Goal: Information Seeking & Learning: Learn about a topic

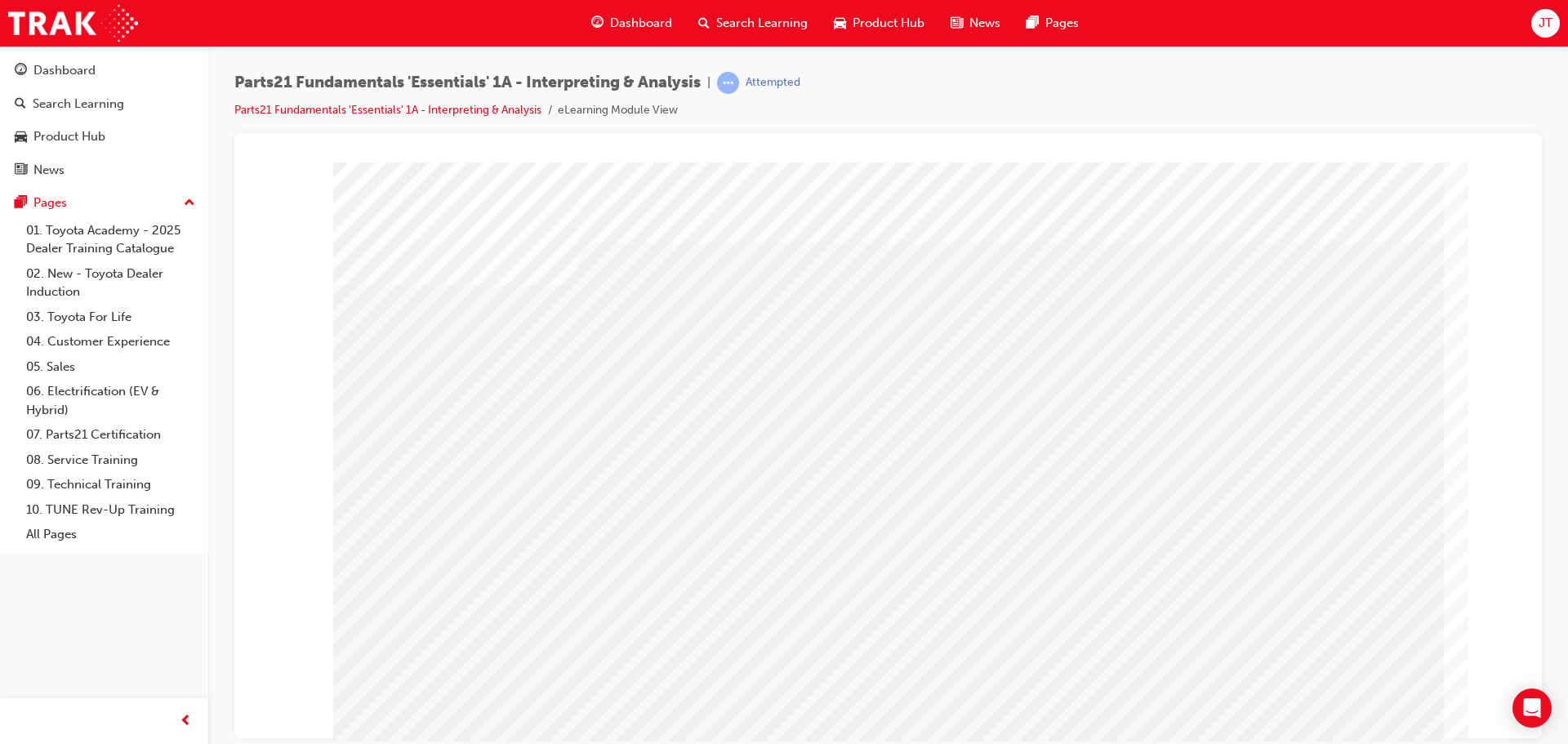
click at [330, 168] on div at bounding box center [888, 168] width 1269 height 0
click at [295, 168] on div at bounding box center [888, 168] width 1269 height 0
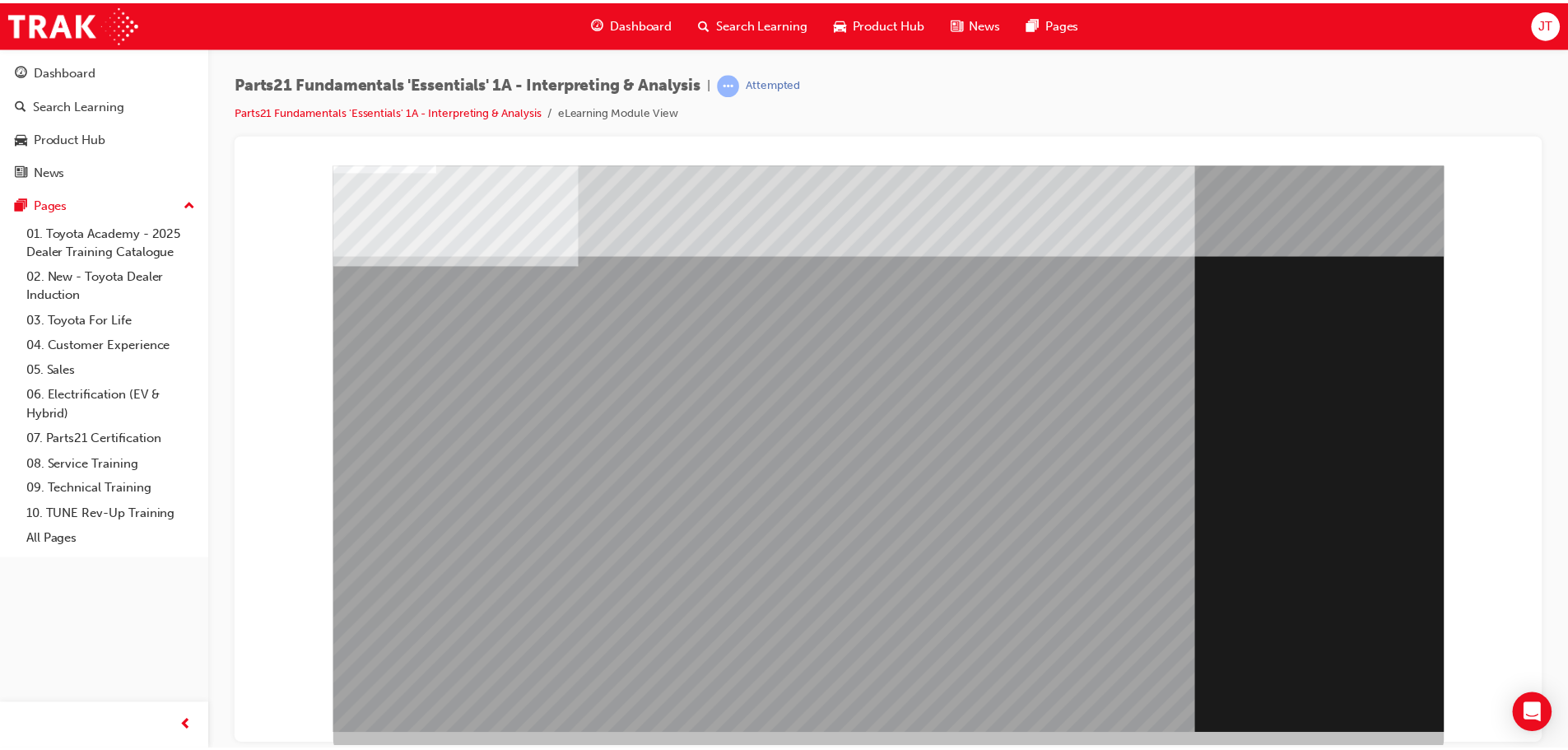
scroll to position [34, 0]
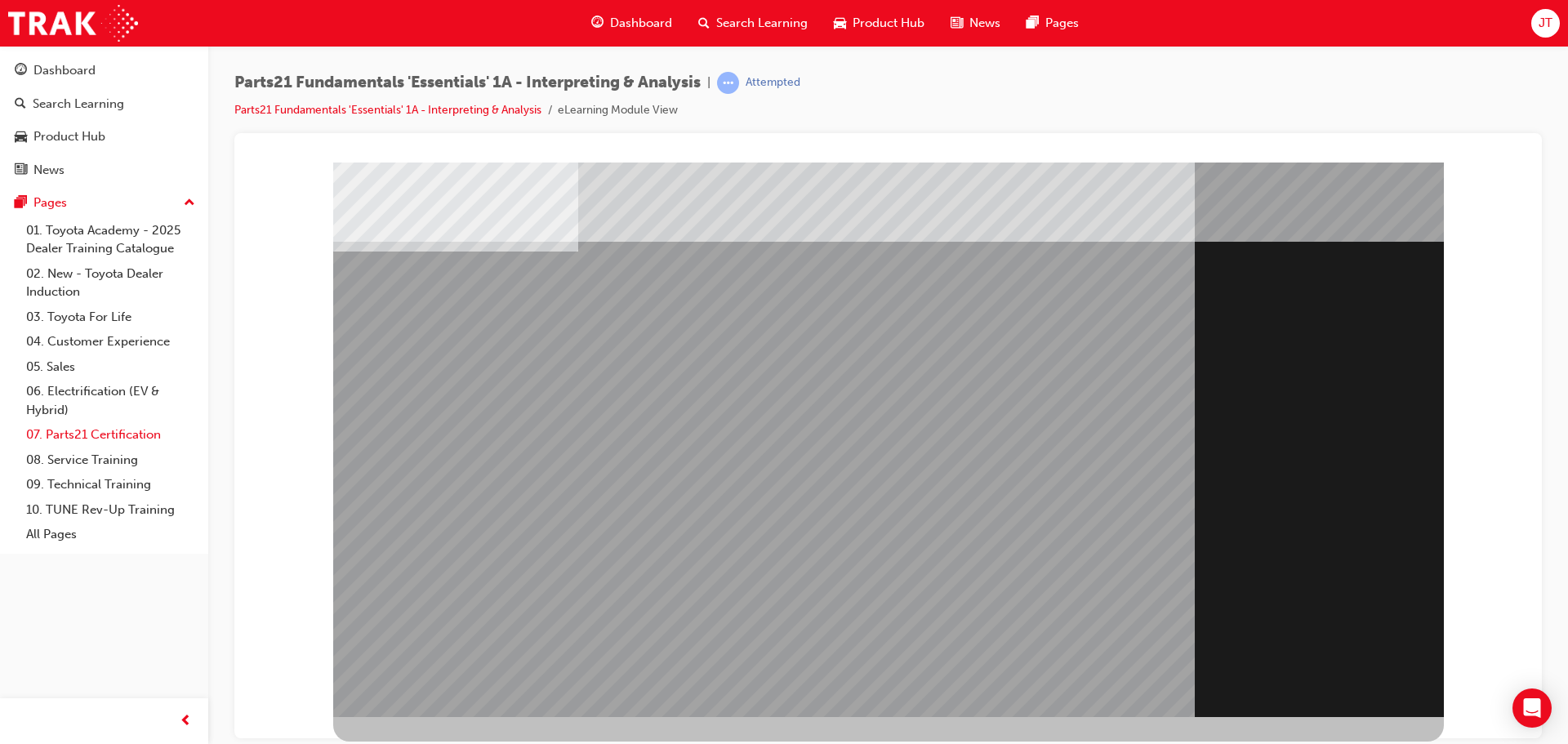
click at [90, 436] on link "07. Parts21 Certification" at bounding box center [110, 435] width 182 height 25
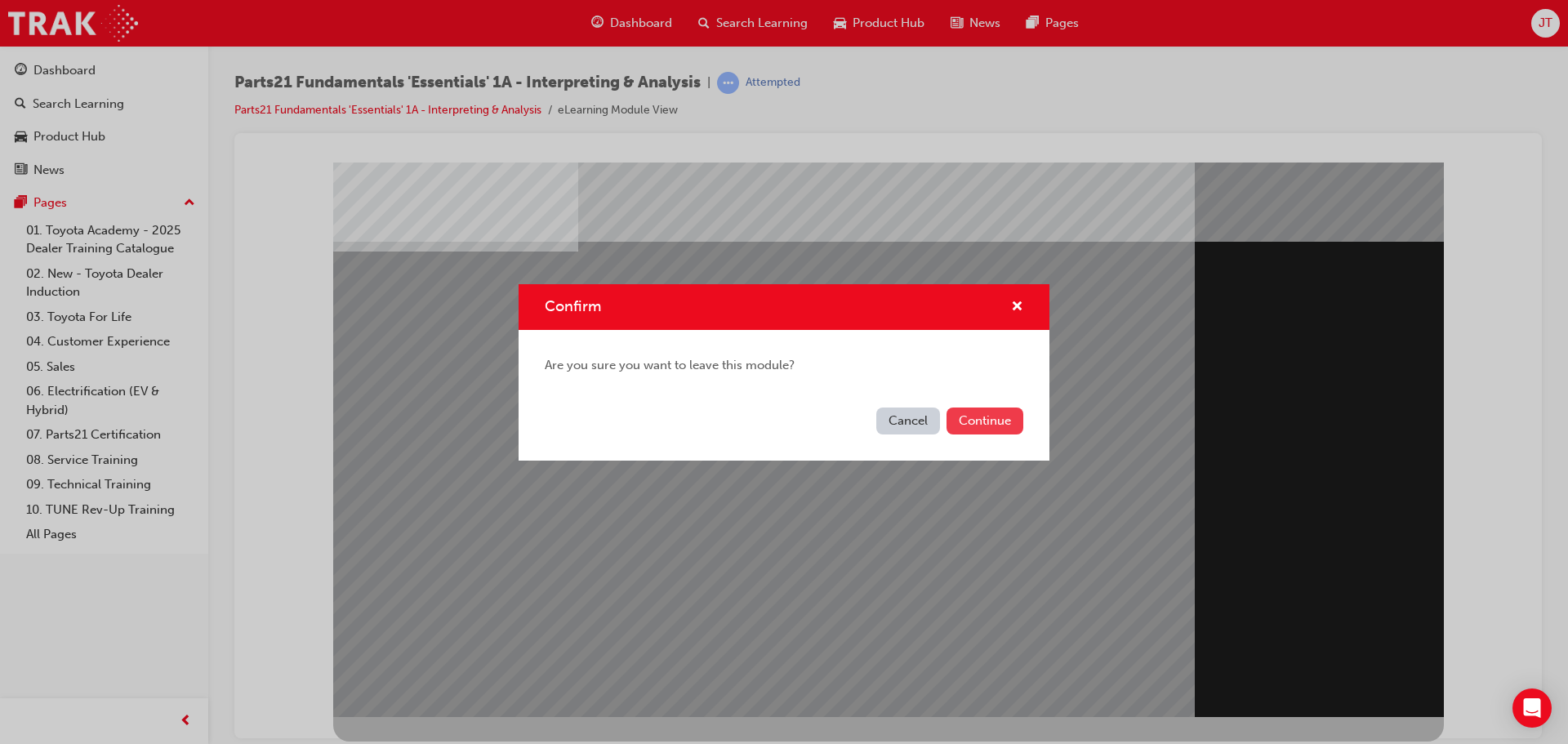
click at [1001, 428] on button "Continue" at bounding box center [984, 421] width 77 height 27
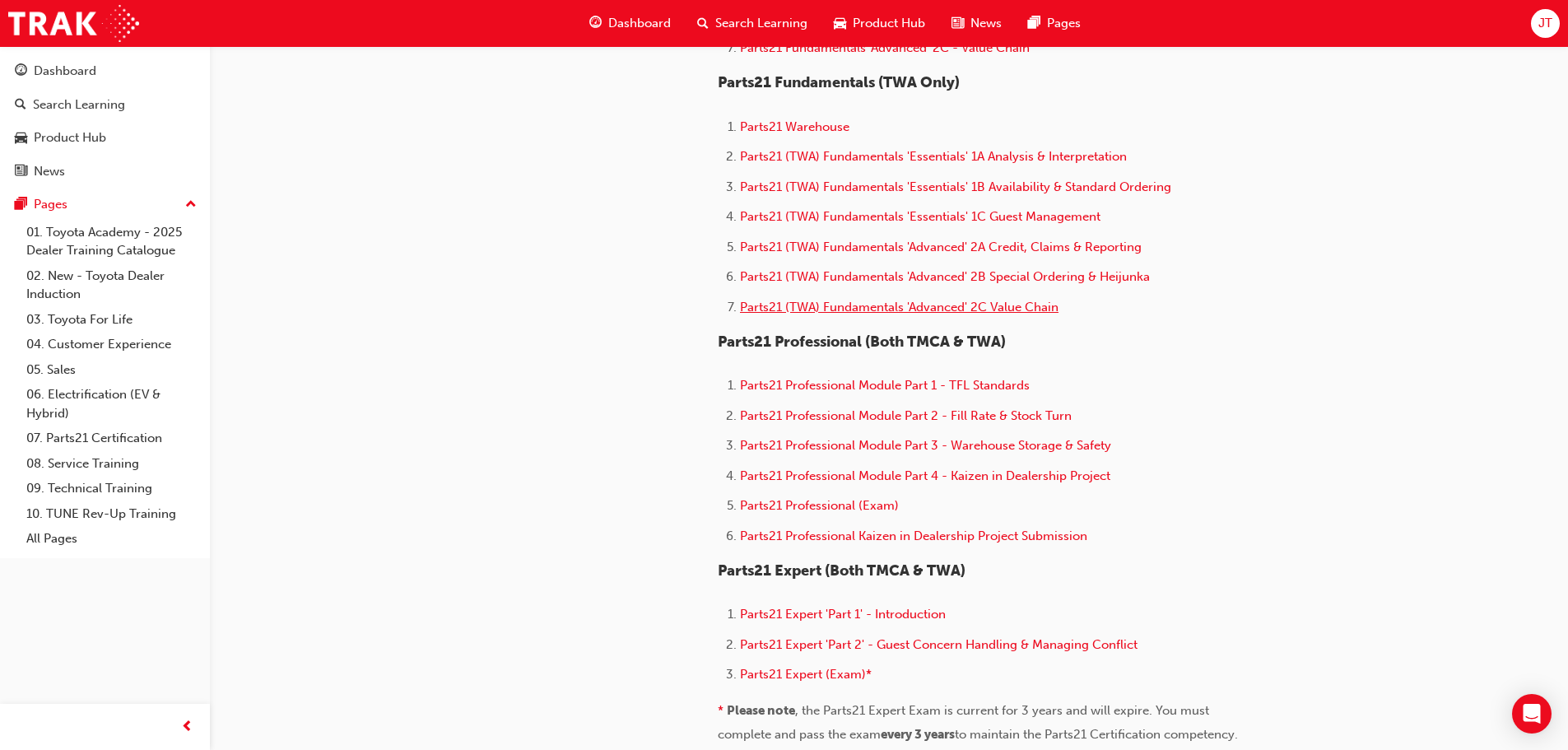
scroll to position [905, 0]
